Goal: Check status: Check status

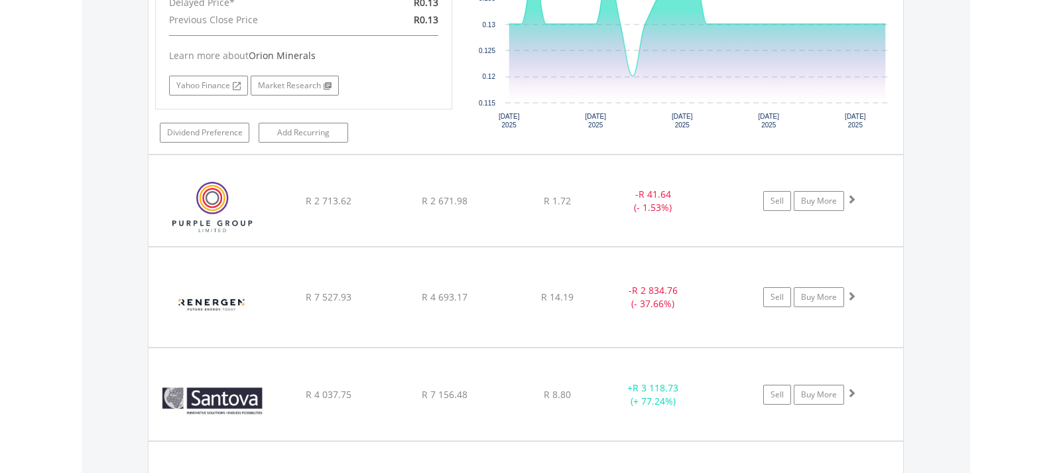
scroll to position [127, 252]
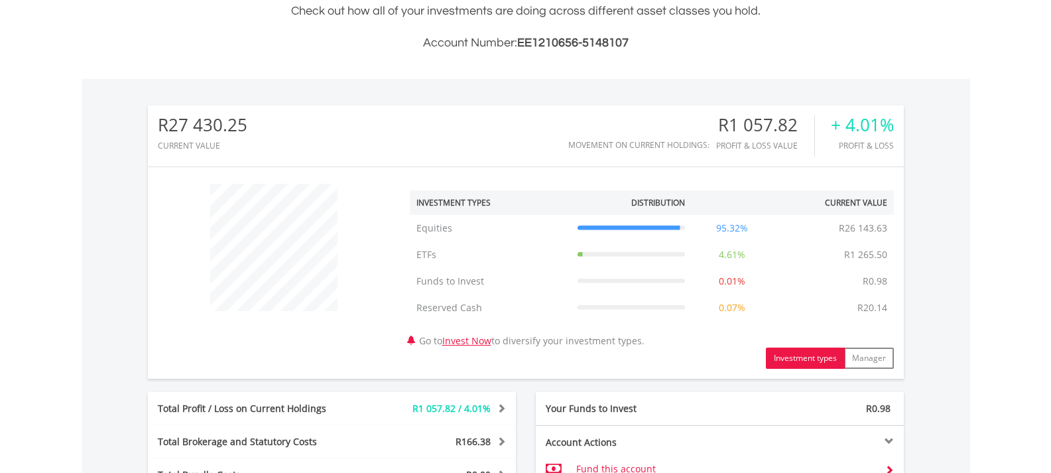
scroll to position [597, 0]
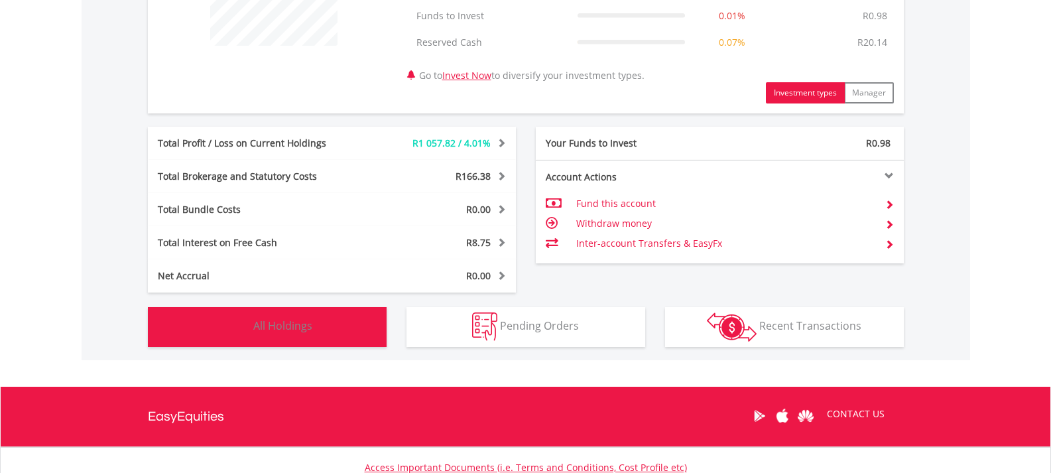
click at [242, 322] on img "button" at bounding box center [236, 326] width 29 height 29
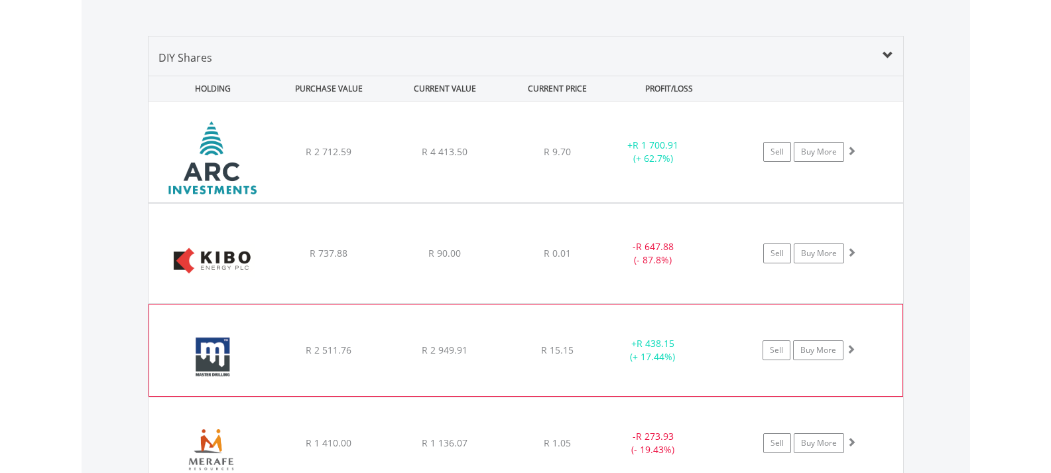
scroll to position [917, 0]
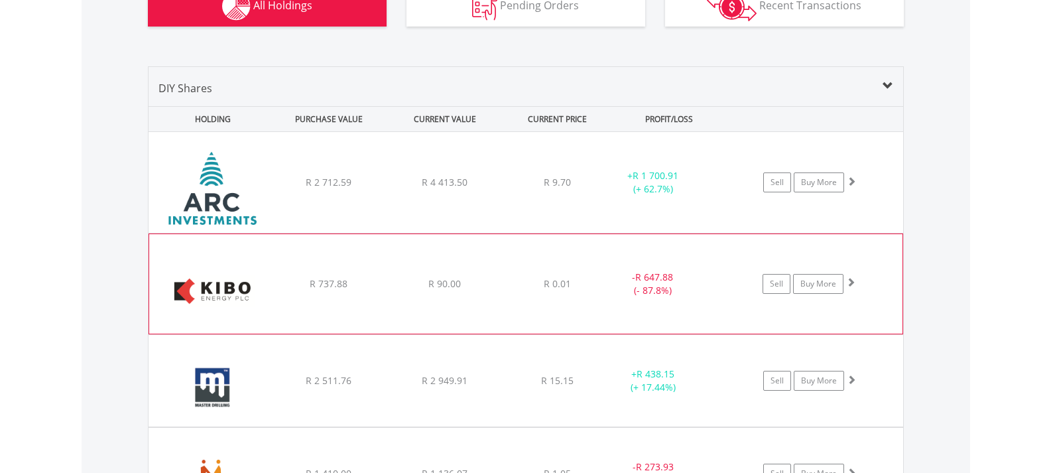
click at [495, 233] on div "﻿ Kibo Energy PLC R 737.88 R 90.00 R 0.01 - R 647.88 (- 87.8%) Sell Buy More" at bounding box center [525, 182] width 754 height 101
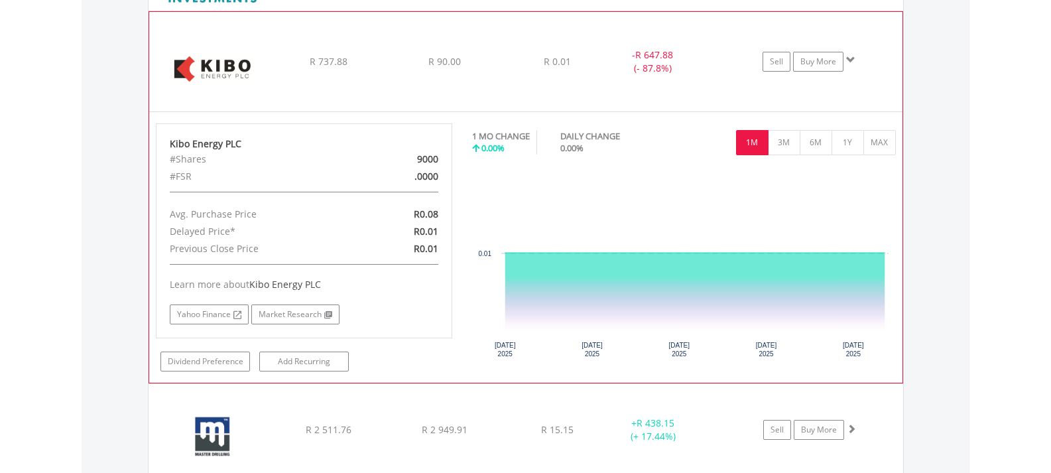
scroll to position [1116, 0]
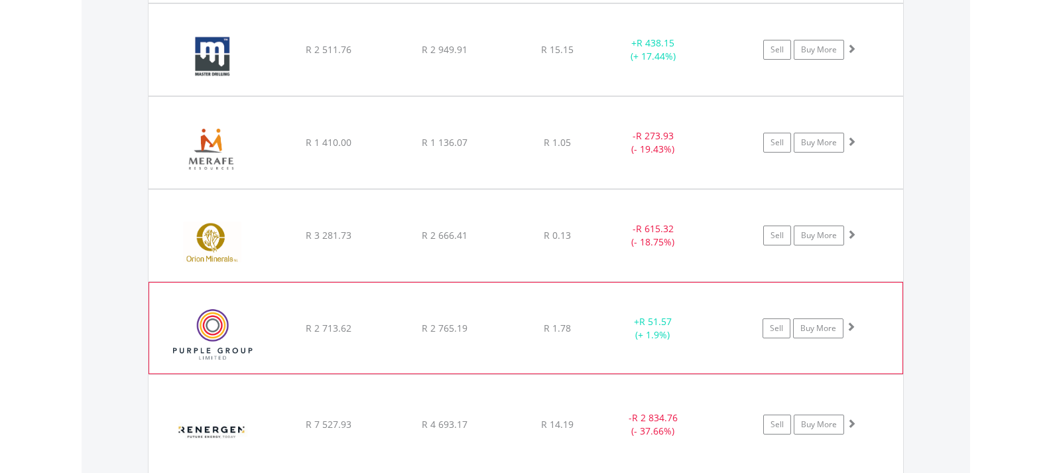
scroll to position [1248, 0]
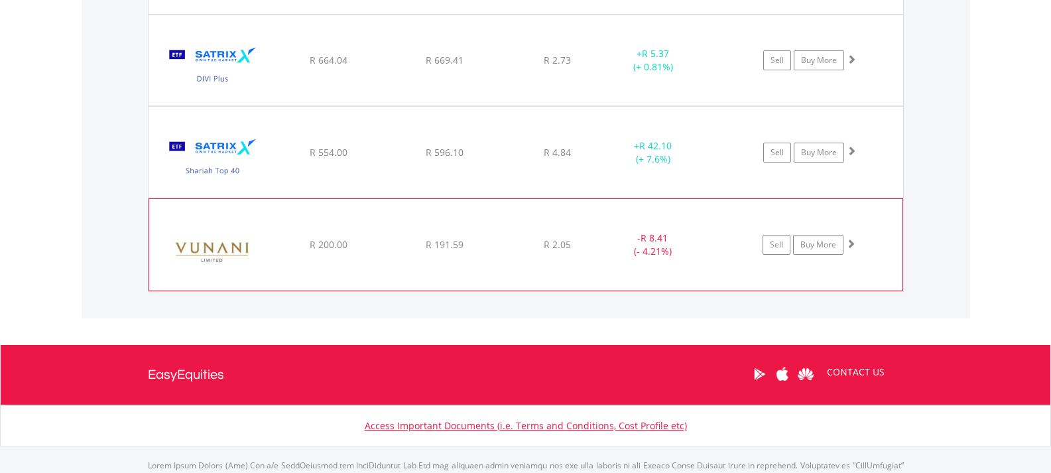
scroll to position [1799, 0]
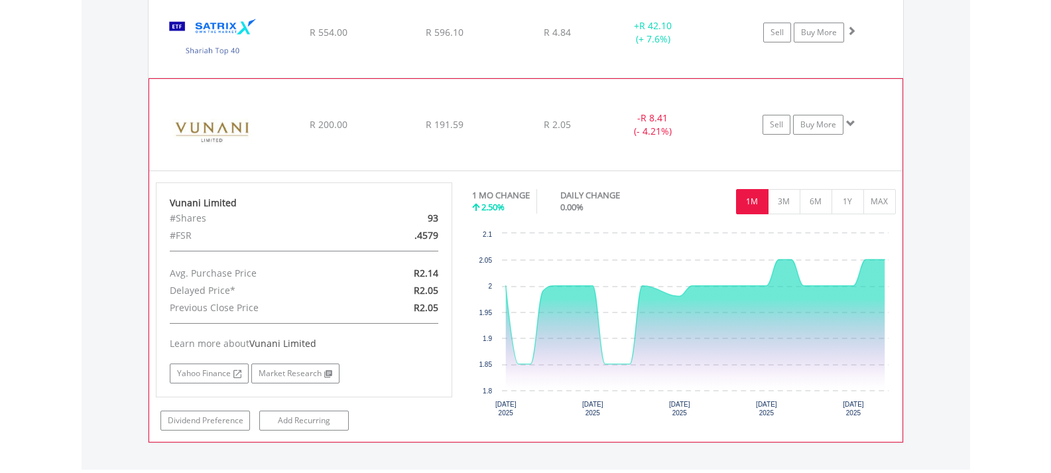
scroll to position [1931, 0]
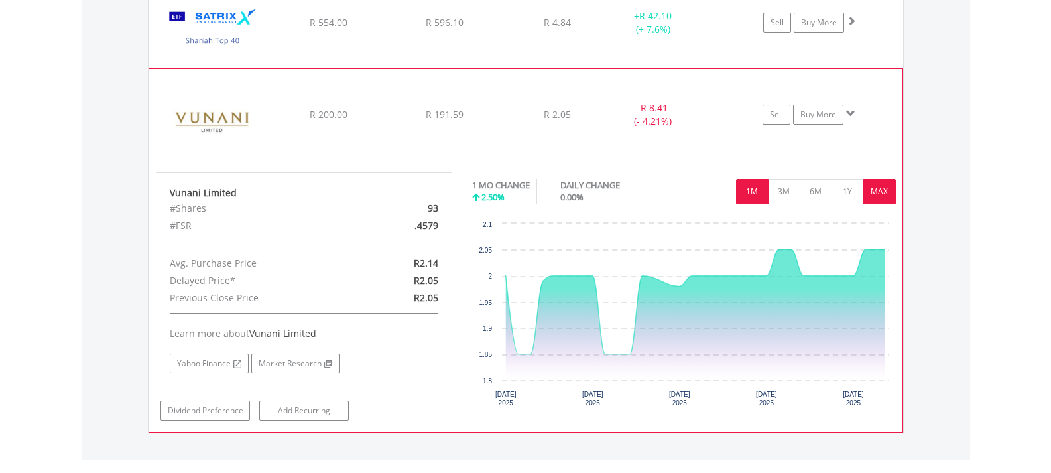
click at [886, 194] on button "MAX" at bounding box center [879, 191] width 32 height 25
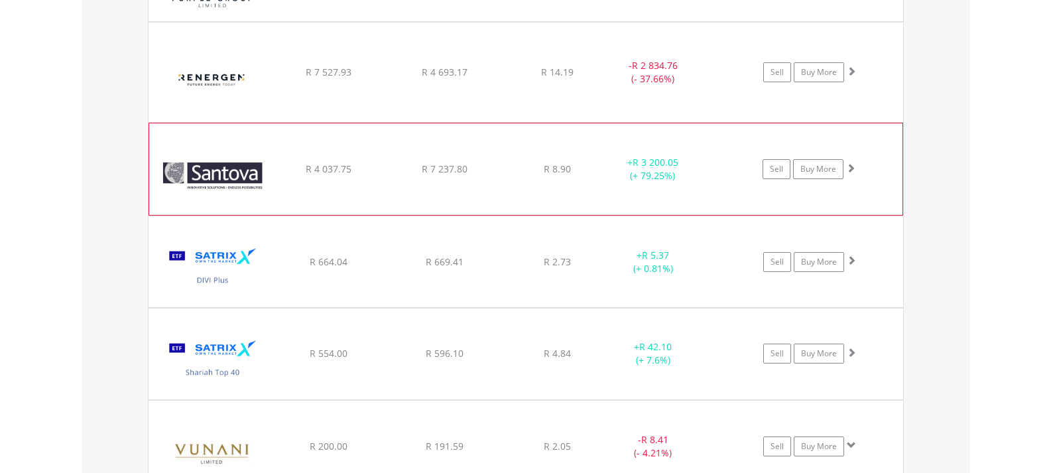
scroll to position [1643, 0]
